Goal: Task Accomplishment & Management: Use online tool/utility

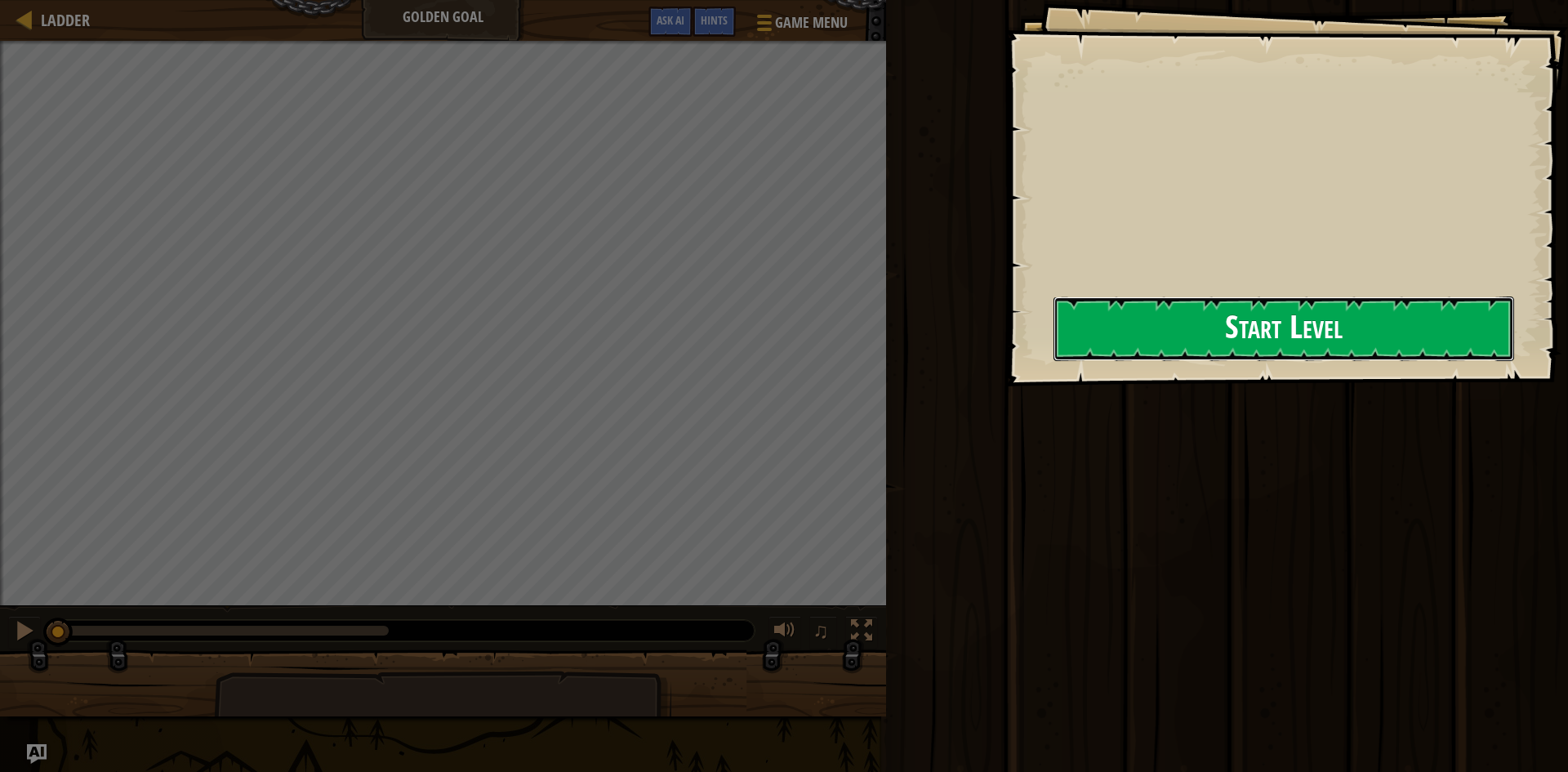
click at [1054, 348] on button "Start Level" at bounding box center [1285, 328] width 461 height 65
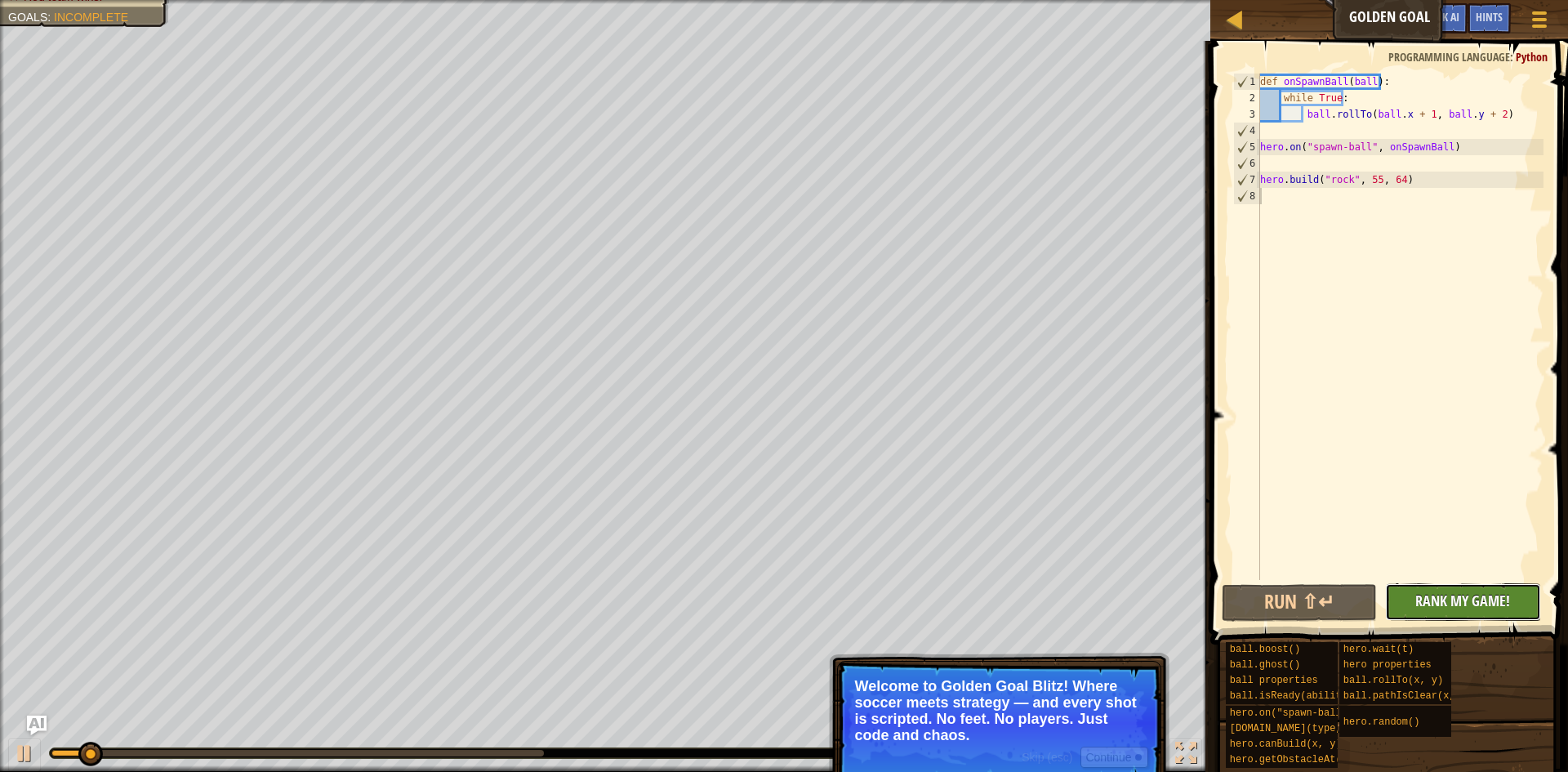
click at [1440, 610] on span "Rank My Game!" at bounding box center [1463, 601] width 95 height 20
click at [1114, 756] on button "Continue" at bounding box center [1115, 757] width 68 height 21
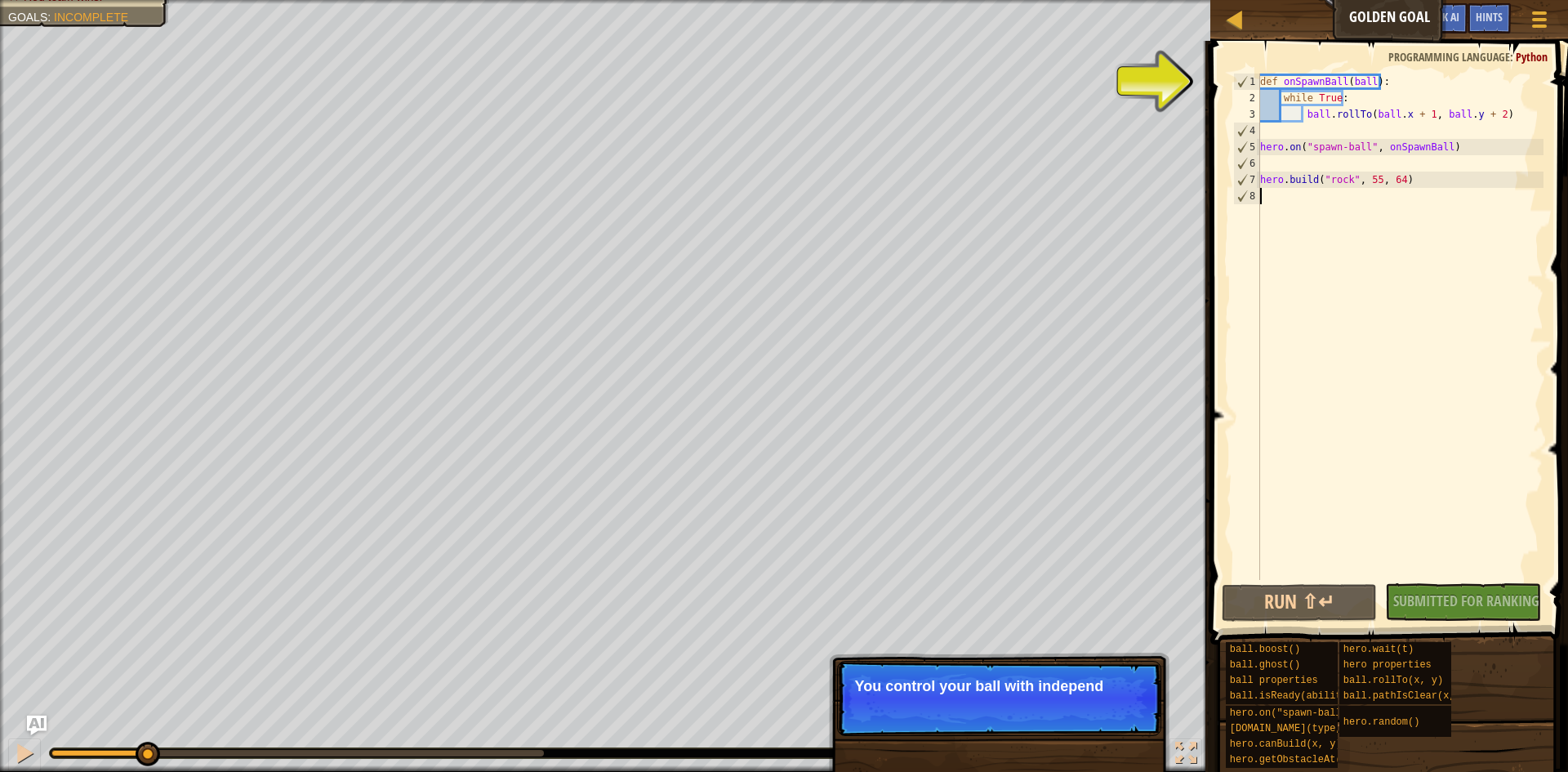
click at [1058, 713] on p "Skip (esc) Continue You control your ball with independ" at bounding box center [999, 699] width 325 height 75
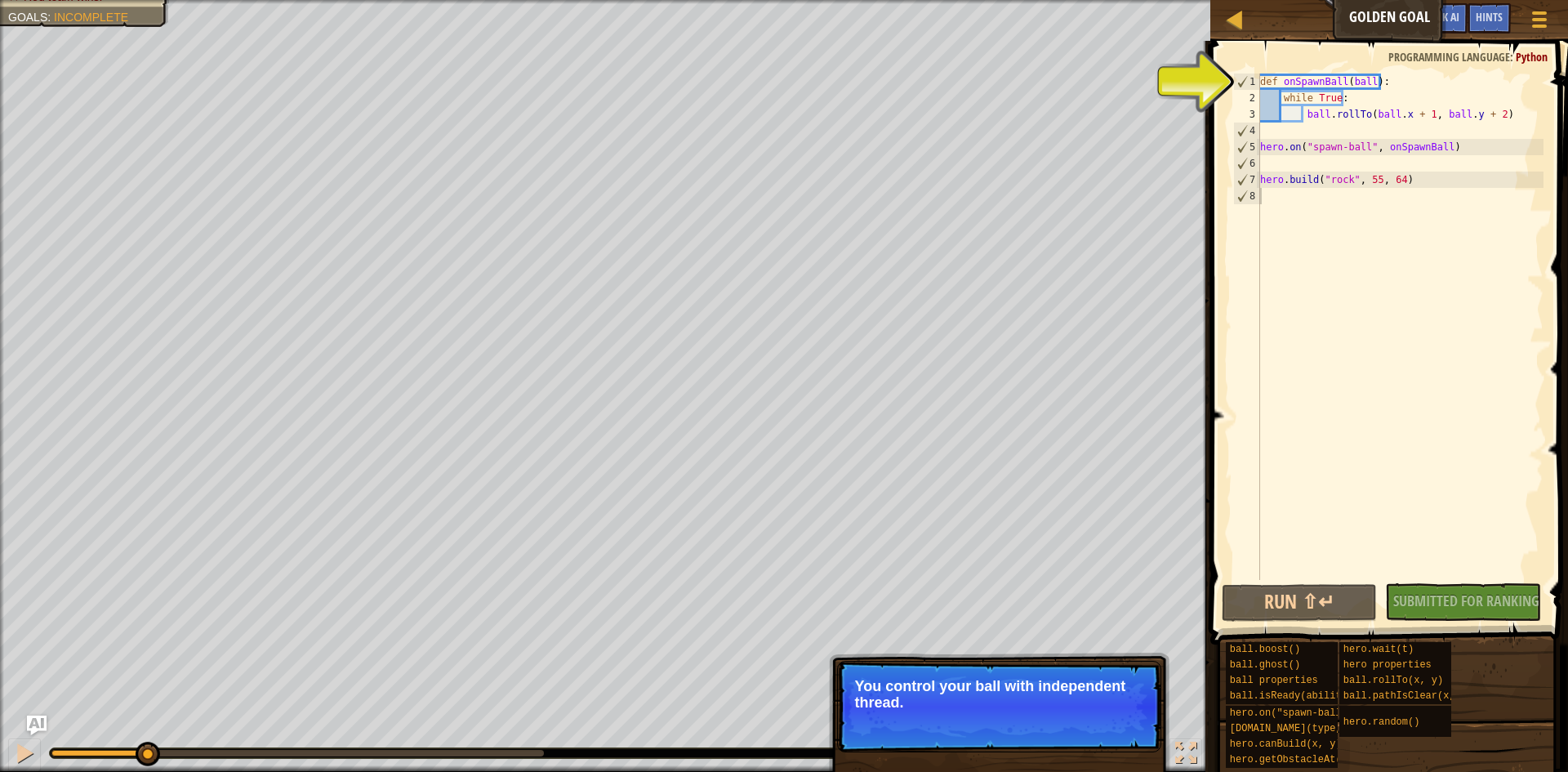
click at [1058, 713] on p "Skip (esc) Continue You control your ball with independent thread." at bounding box center [999, 707] width 325 height 91
click at [1043, 733] on div "Skip (esc) Continue" at bounding box center [1085, 724] width 126 height 21
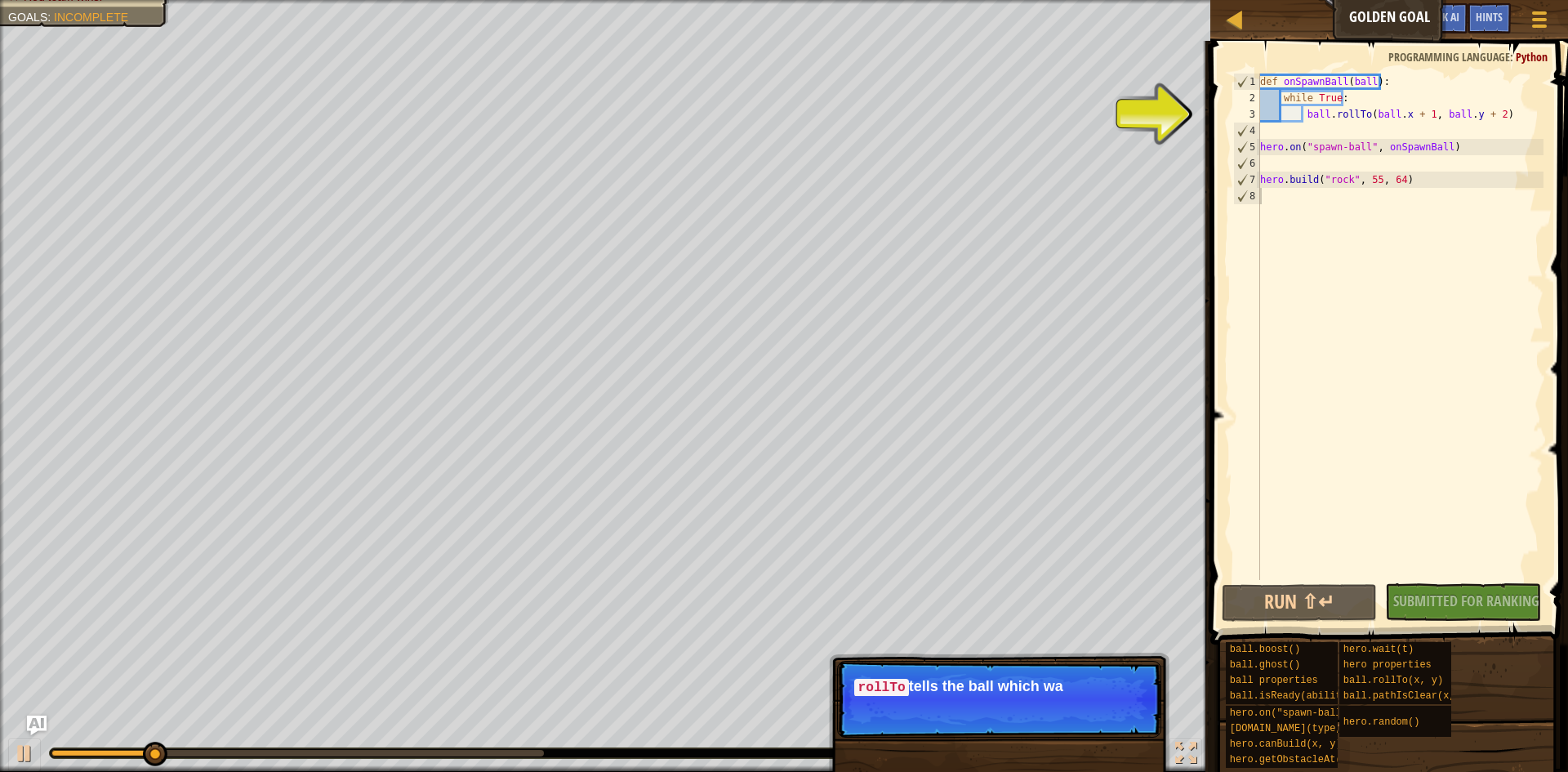
click at [1036, 718] on p "Skip (esc) Continue rollTo tells the ball which wa" at bounding box center [999, 700] width 325 height 77
click at [1036, 718] on p "Skip (esc) Continue rollTo tells the ball which way to g" at bounding box center [999, 700] width 325 height 77
click at [1134, 713] on p "Skip (esc) Continue rollTo tells the ball which way to go, not" at bounding box center [999, 700] width 325 height 77
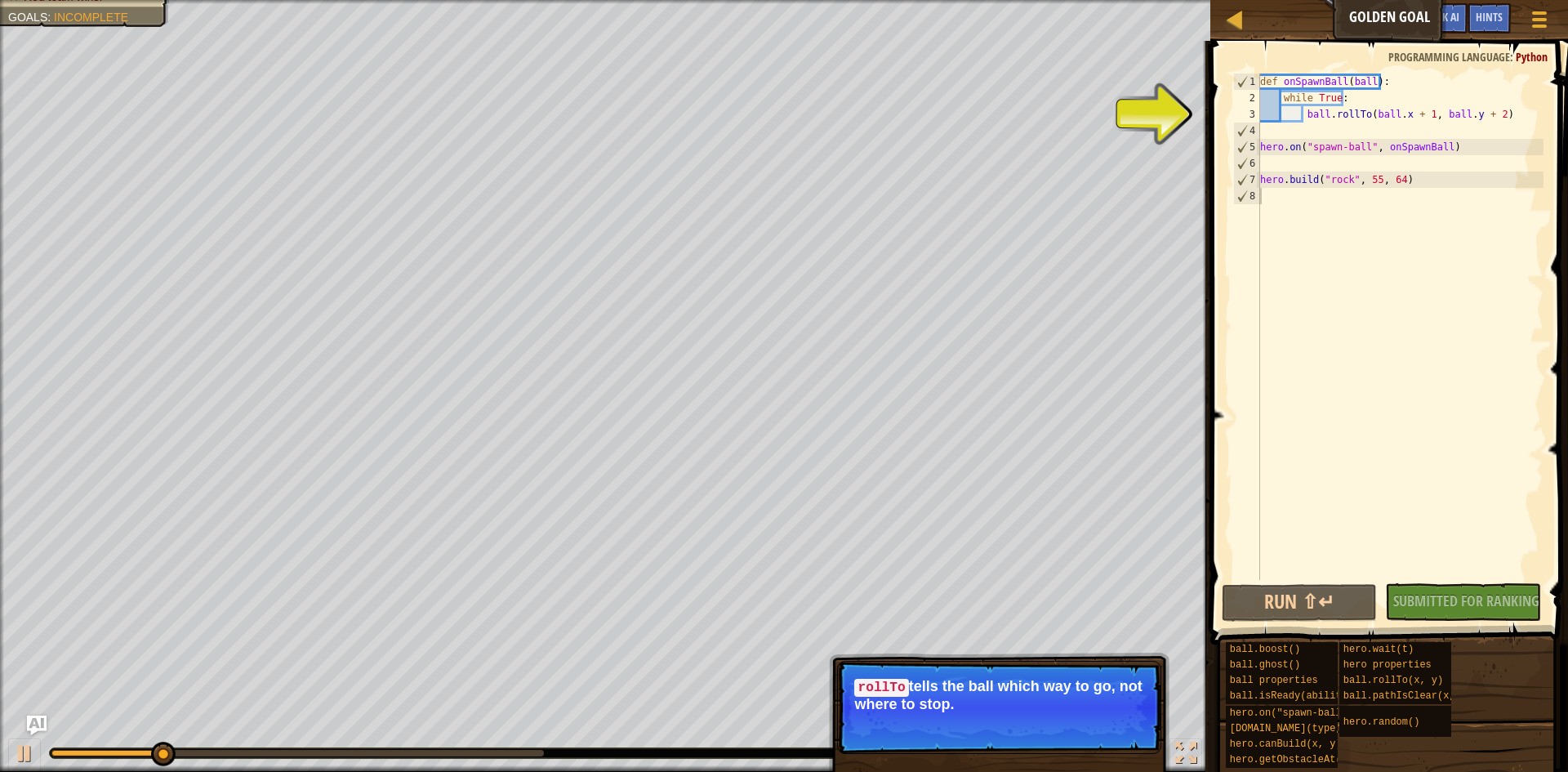
click at [1135, 713] on p "Skip (esc) Continue rollTo tells the ball which way to go, not where to stop." at bounding box center [999, 708] width 325 height 93
click at [1097, 728] on button "Continue" at bounding box center [1115, 726] width 68 height 21
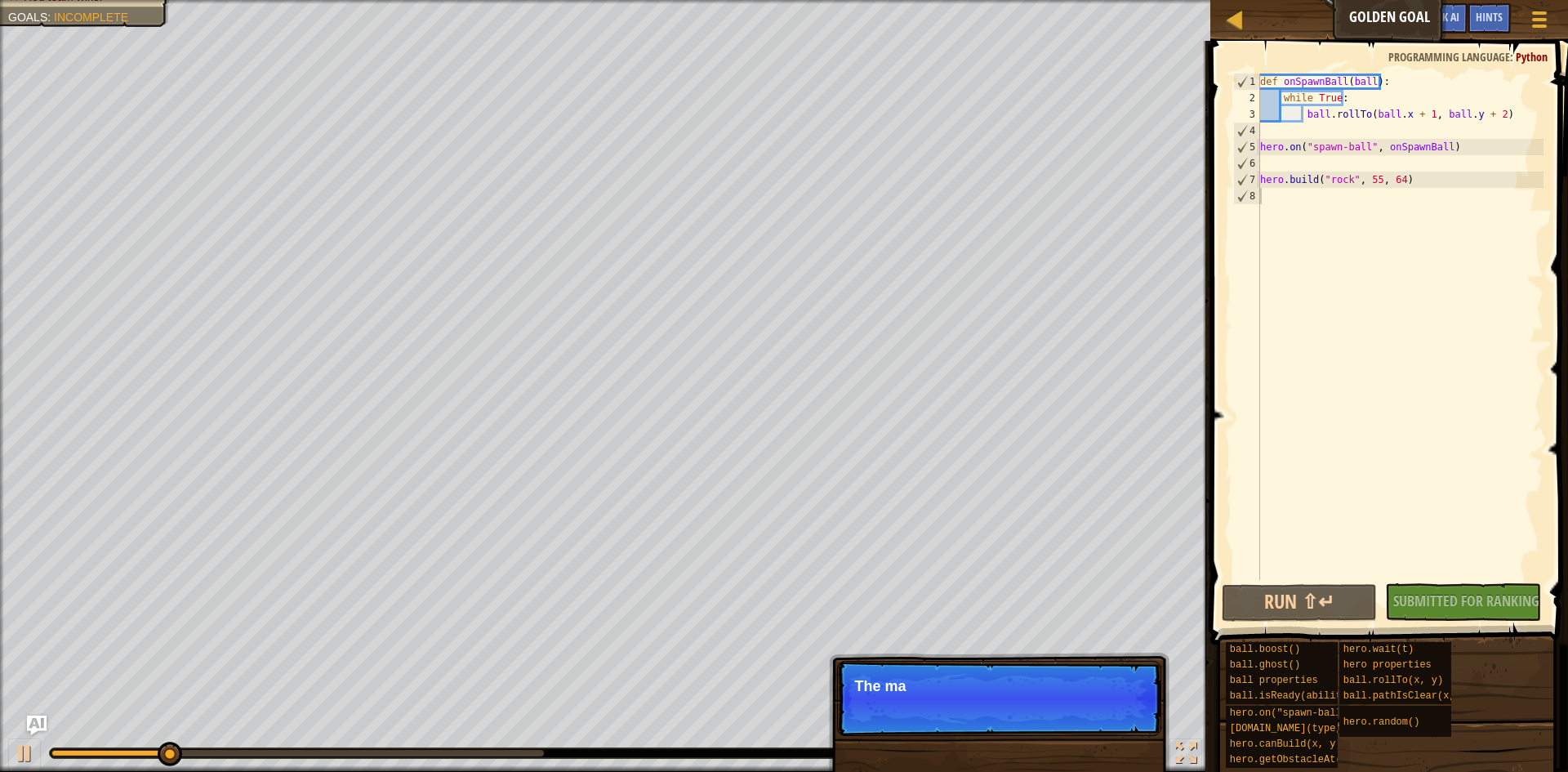
click at [1092, 714] on p "Skip (esc) Continue The ma" at bounding box center [999, 699] width 325 height 75
click at [1092, 714] on p "Skip (esc) Continue The main thr" at bounding box center [999, 699] width 325 height 75
click at [1092, 714] on p "Skip (esc) Continue The main thread is used f" at bounding box center [999, 699] width 325 height 75
drag, startPoint x: 1092, startPoint y: 714, endPoint x: 1081, endPoint y: 719, distance: 12.1
click at [1089, 713] on p "Skip (esc) Continue The main thread is used for the" at bounding box center [999, 699] width 325 height 75
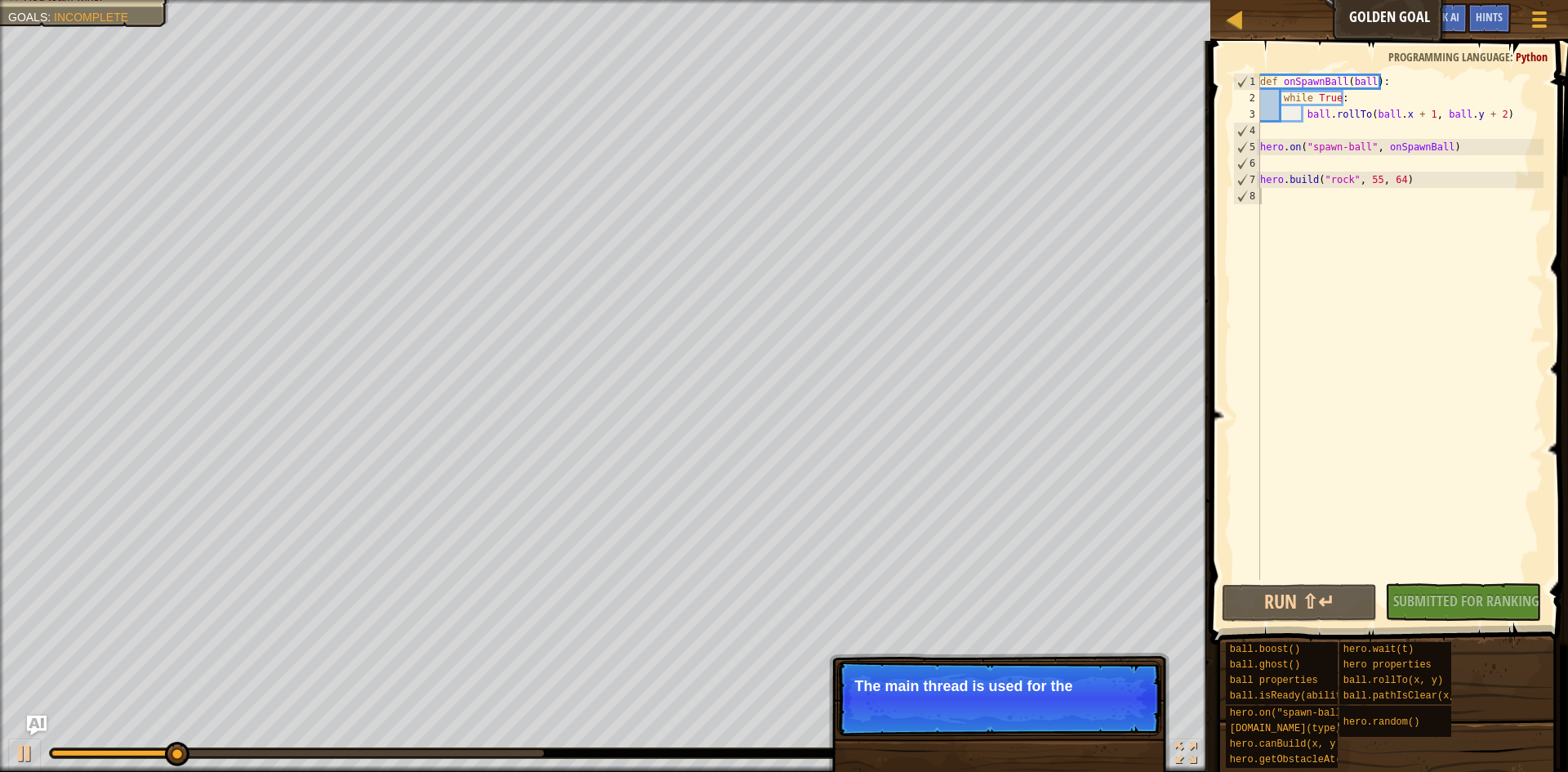
click at [1081, 719] on p "Skip (esc) Continue The main thread is used for the" at bounding box center [999, 699] width 325 height 75
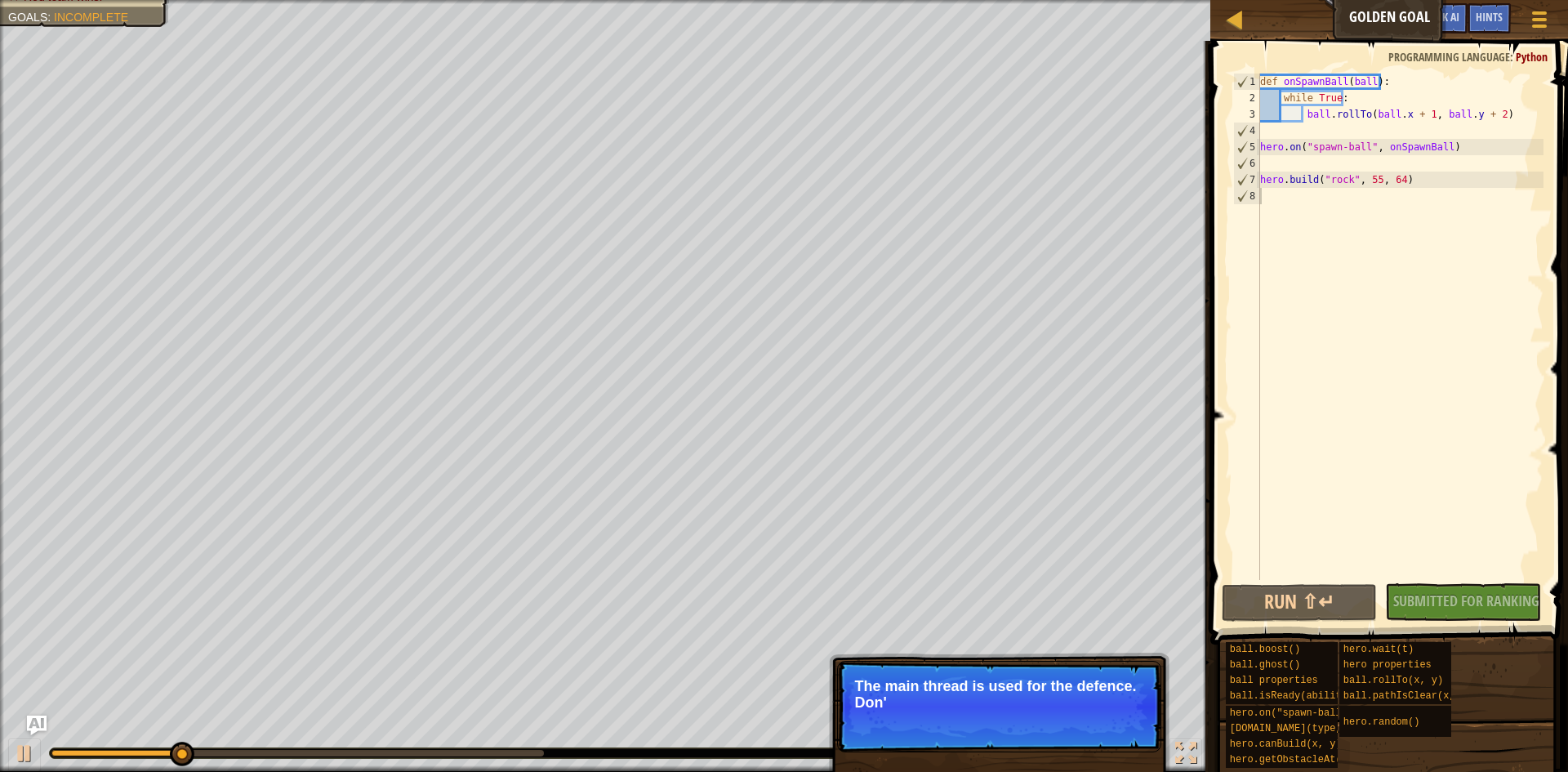
click at [1076, 719] on p "Skip (esc) Continue The main thread is used for the defence. Don'" at bounding box center [999, 707] width 325 height 91
click at [1076, 719] on p "Skip (esc) Continue The main thread is used for the defence. Don't let t" at bounding box center [999, 707] width 325 height 91
click at [1076, 719] on p "Skip (esc) Continue The main thread is used for the defence. Don't let them get" at bounding box center [999, 707] width 325 height 91
click at [1076, 719] on p "Skip (esc) Continue The main thread is used for the defence. Don't let them get…" at bounding box center [999, 707] width 325 height 91
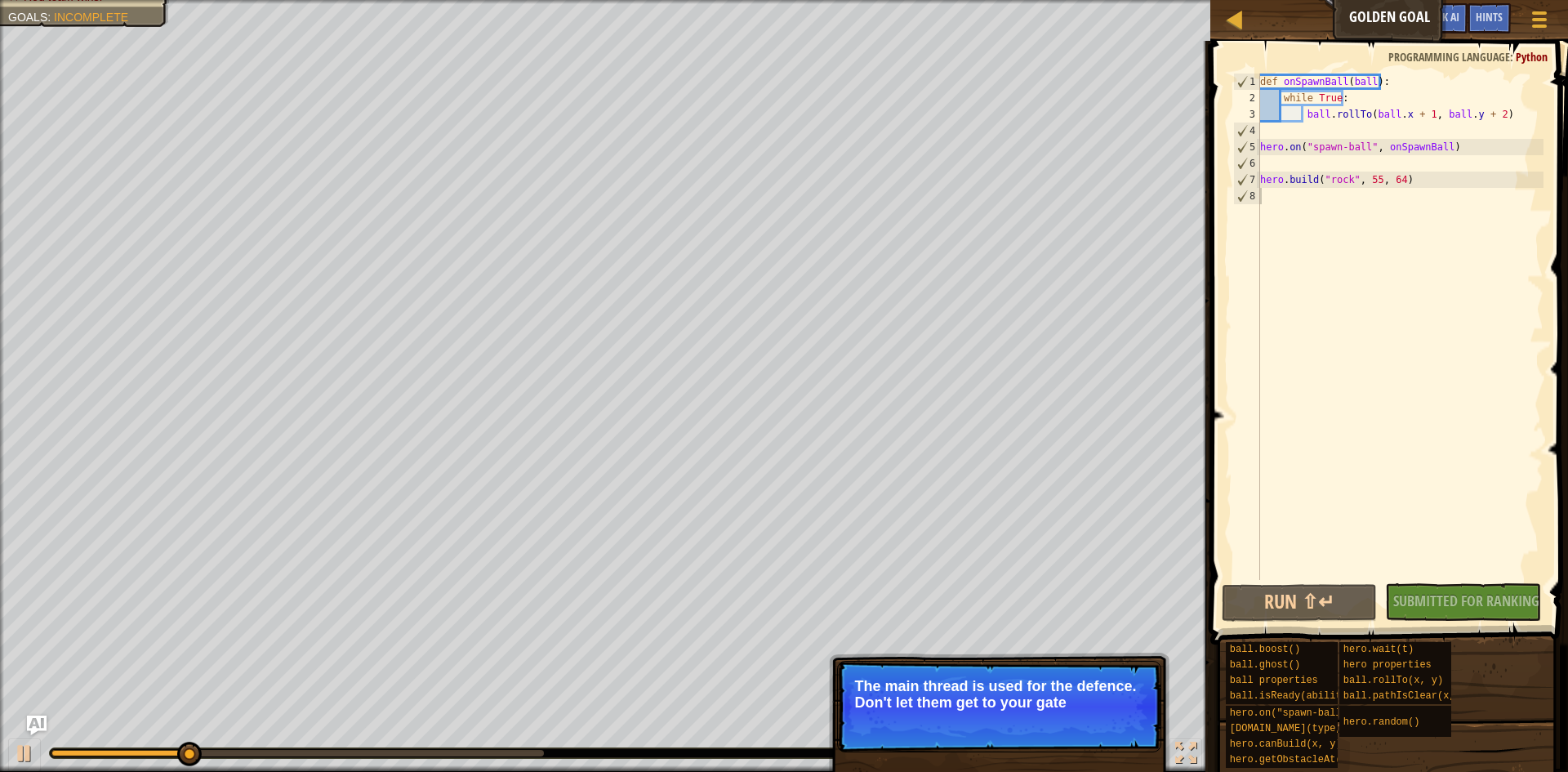
click at [1068, 740] on p "Skip (esc) Continue The main thread is used for the defence. Don't let them get…" at bounding box center [999, 707] width 325 height 91
click at [1065, 738] on p "Skip (esc) Continue The main thread is used for the defence. Don't let them get…" at bounding box center [999, 707] width 325 height 91
click at [1051, 731] on span "Skip (esc)" at bounding box center [1047, 724] width 50 height 13
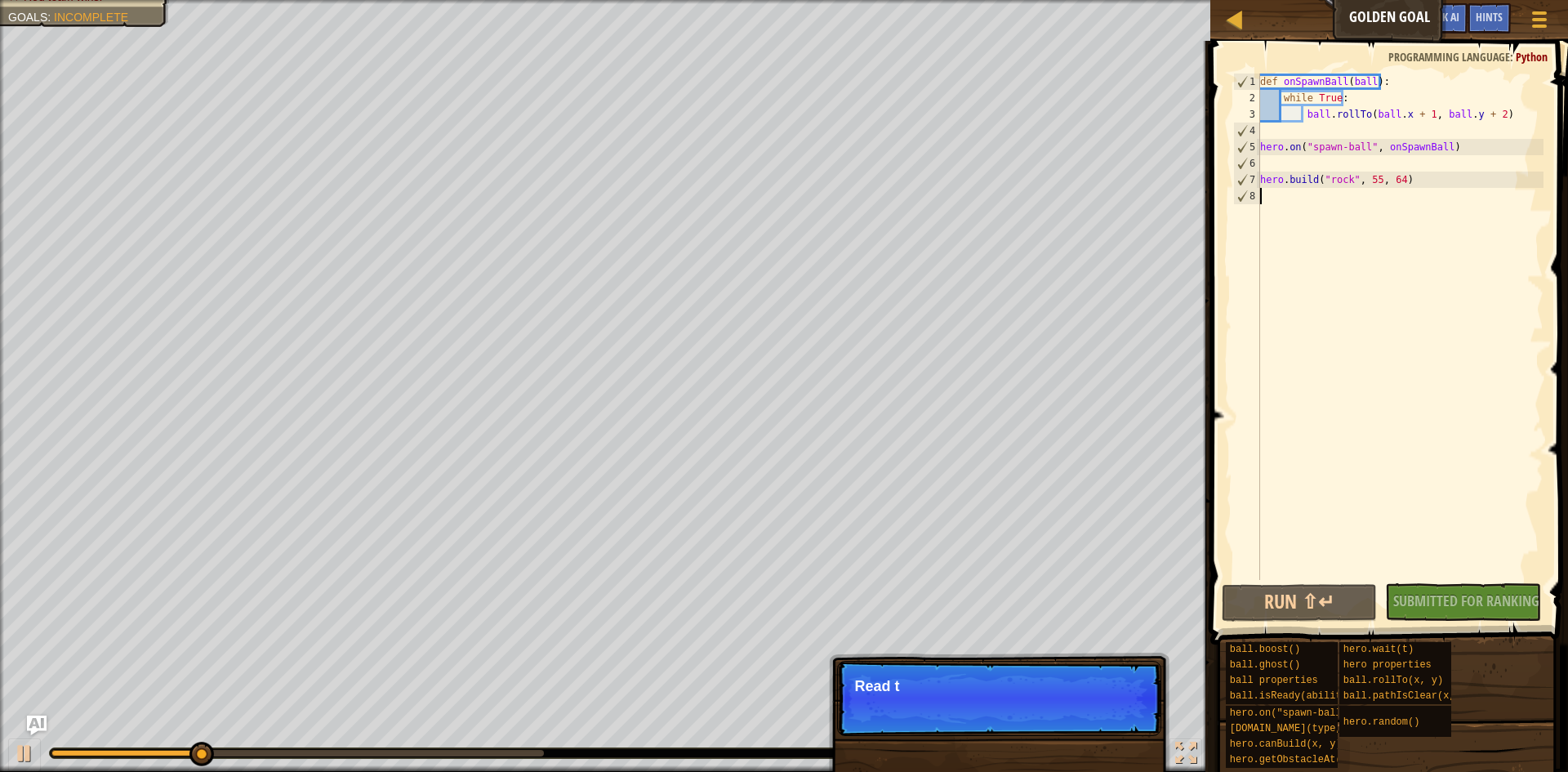
click at [1048, 724] on p "Skip (esc) Continue Read t" at bounding box center [999, 699] width 325 height 75
click at [1048, 724] on p "Skip (esc) Continue Read the hint" at bounding box center [999, 699] width 325 height 75
click at [1048, 724] on p "Skip (esc) Continue Read the hints/ docu" at bounding box center [999, 699] width 325 height 75
click at [1048, 724] on p "Skip (esc) Continue Read the hints/ documentat" at bounding box center [999, 699] width 325 height 75
click at [1048, 724] on p "Skip (esc) Continue Read the hints/ documentation to" at bounding box center [999, 699] width 325 height 75
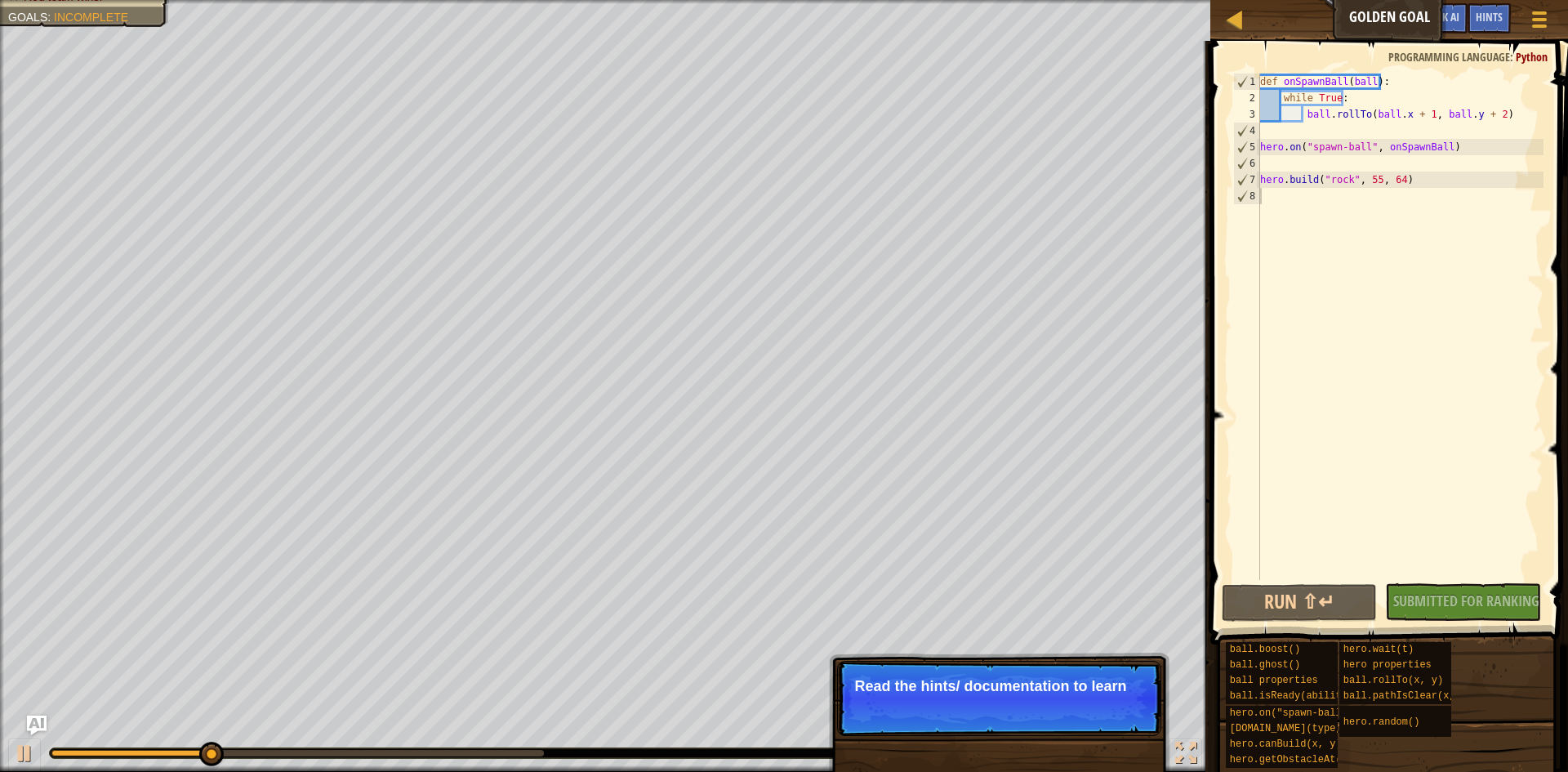
click at [1048, 724] on p "Skip (esc) Continue Read the hints/ documentation to learn" at bounding box center [999, 699] width 325 height 75
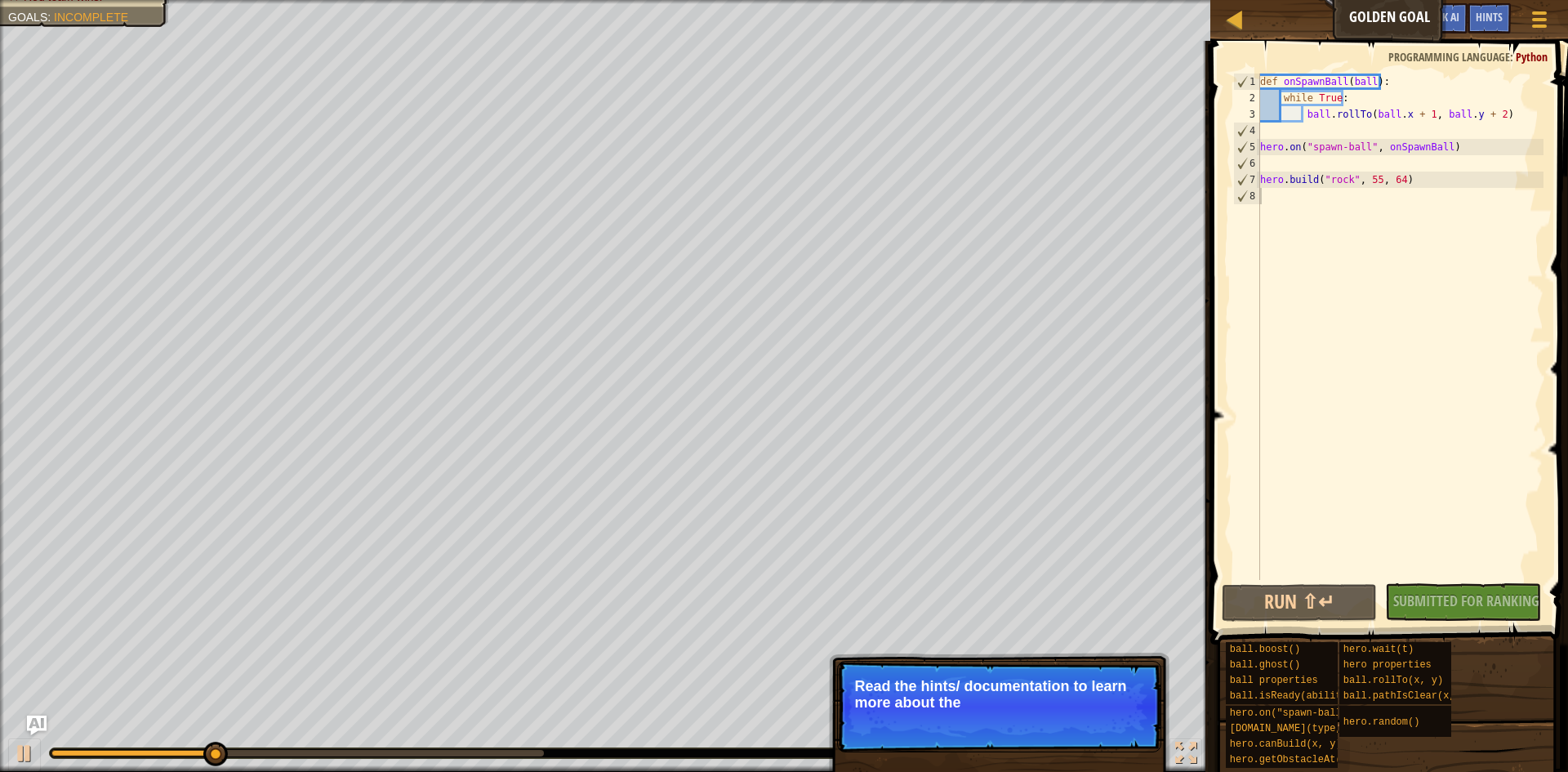
click at [1053, 724] on p "Skip (esc) Continue Read the hints/ documentation to learn more about the" at bounding box center [999, 707] width 325 height 91
click at [1053, 724] on p "Skip (esc) Continue Read the hints/ documentation to learn more about the game." at bounding box center [999, 707] width 325 height 91
click at [1076, 731] on div "Skip (esc) Continue" at bounding box center [1085, 724] width 126 height 21
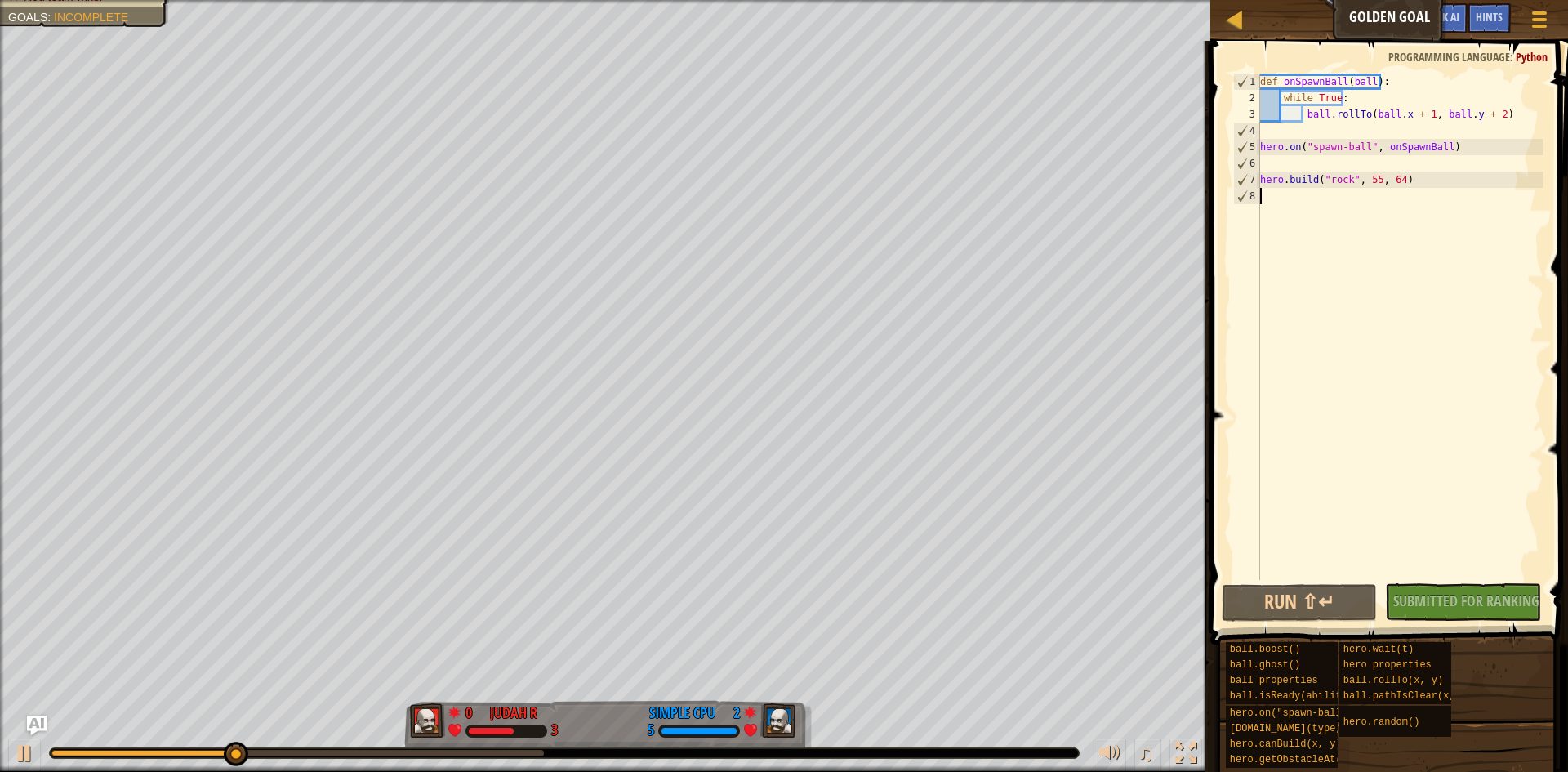
click at [1487, 600] on div "No New Code to Rank Rank My Game! Submitting... Submitted for Ranking Failed to…" at bounding box center [1455, 602] width 156 height 38
click at [1279, 403] on div "def onSpawnBall ( ball ) : while True : ball . rollTo ( ball . x + 1 , ball . y…" at bounding box center [1401, 343] width 287 height 540
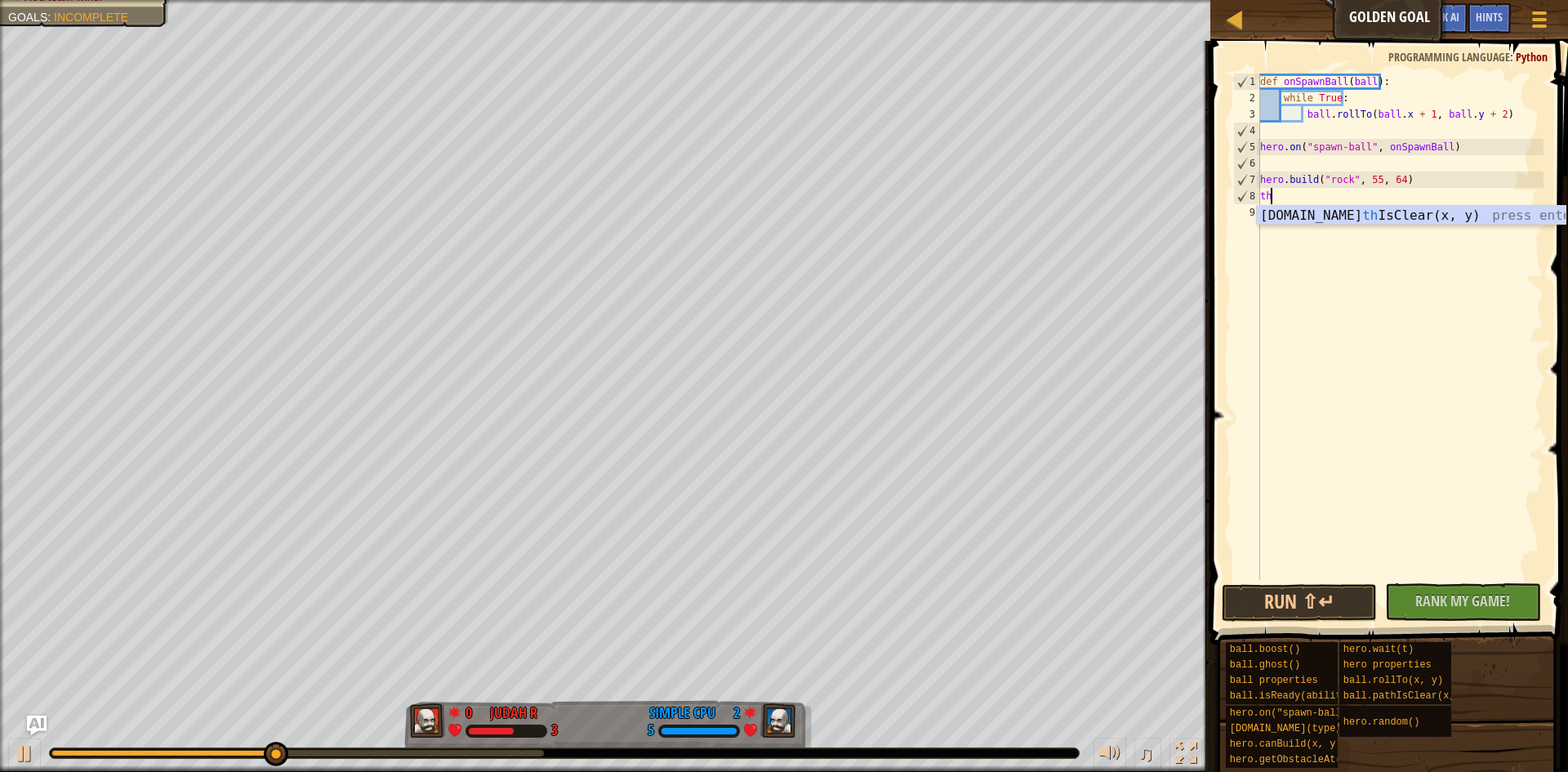
scroll to position [7, 0]
type textarea "th"
click at [1372, 0] on body "Ladder Golden Goal Game Menu Done Hints Ask AI 1 הההההההההההההההההההההההההההההה…" at bounding box center [784, 0] width 1568 height 0
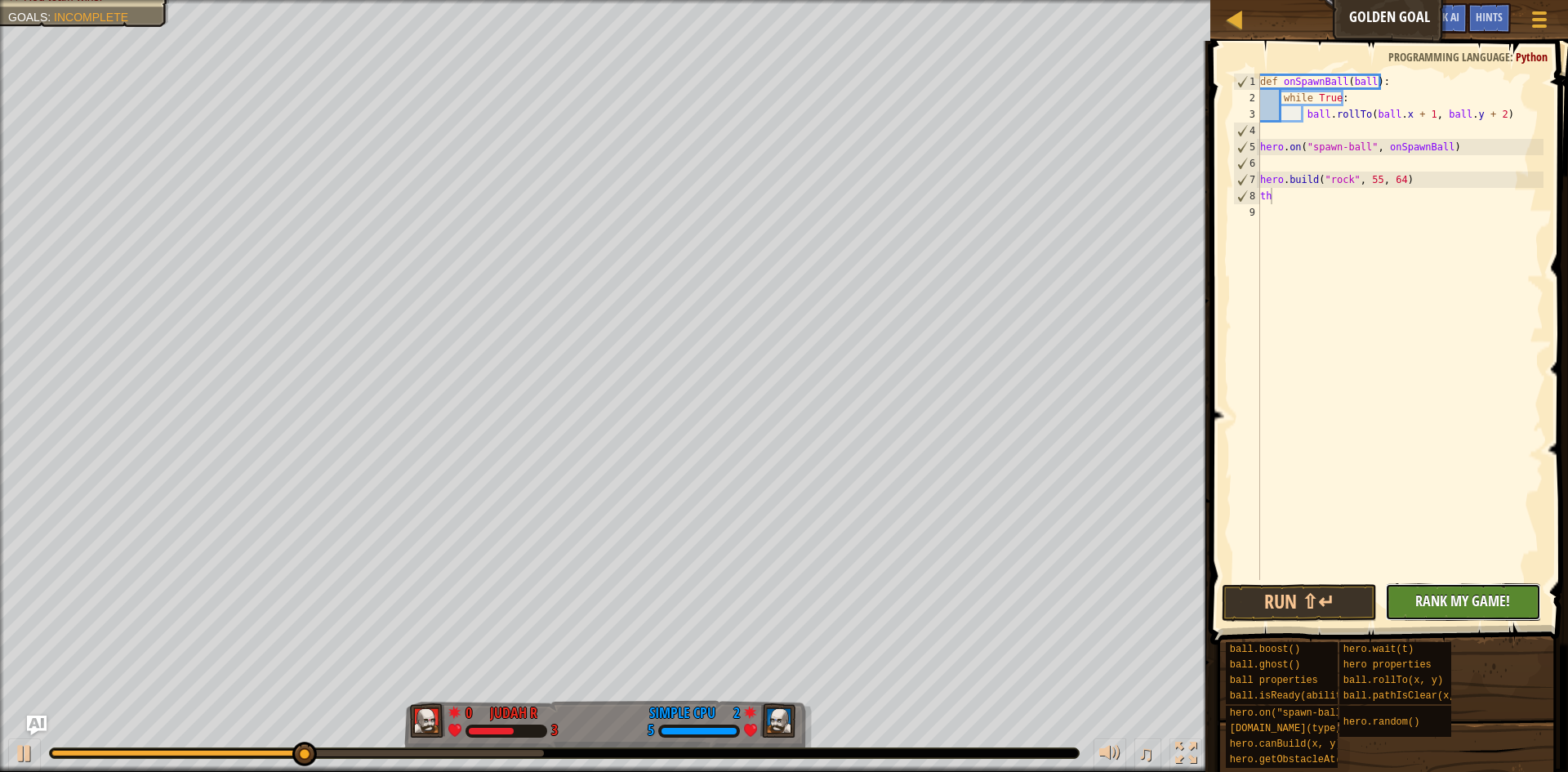
click at [1482, 585] on button "No New Code to Rank Rank My Game! Submitting... Submitted for Ranking Failed to…" at bounding box center [1463, 602] width 156 height 38
drag, startPoint x: 1292, startPoint y: 627, endPoint x: 1303, endPoint y: 616, distance: 15.6
click at [1299, 620] on div "Hints th 1 2 3 4 5 6 7 8 9 def onSpawnBall ( ball ) : while True : ball . rollT…" at bounding box center [1387, 402] width 363 height 724
click at [1303, 614] on button "Run ⇧↵" at bounding box center [1300, 603] width 156 height 38
